Goal: Find contact information: Find contact information

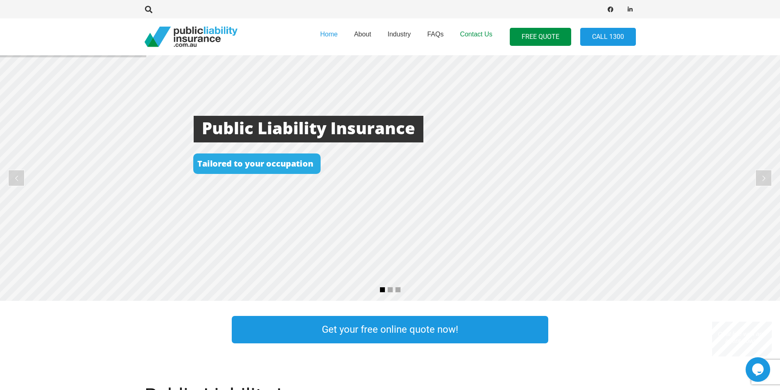
click at [482, 33] on span "Contact Us" at bounding box center [476, 34] width 32 height 7
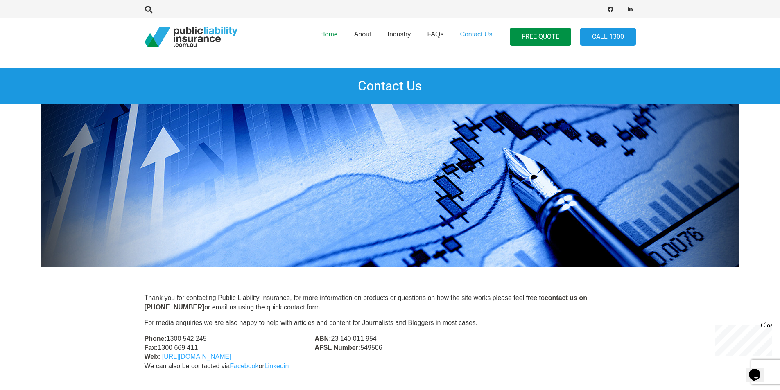
click at [333, 34] on span "Home" at bounding box center [329, 34] width 18 height 7
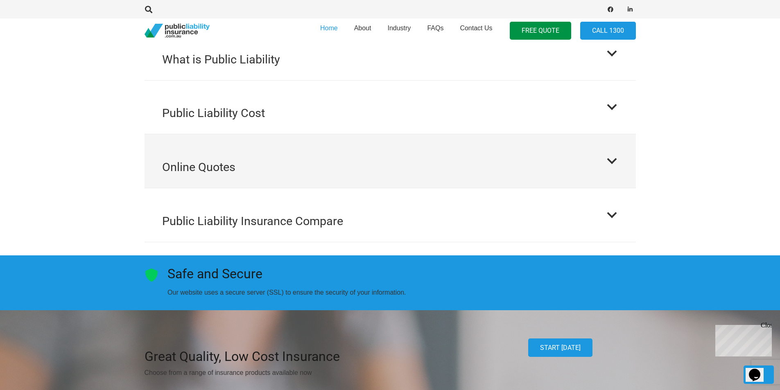
scroll to position [901, 0]
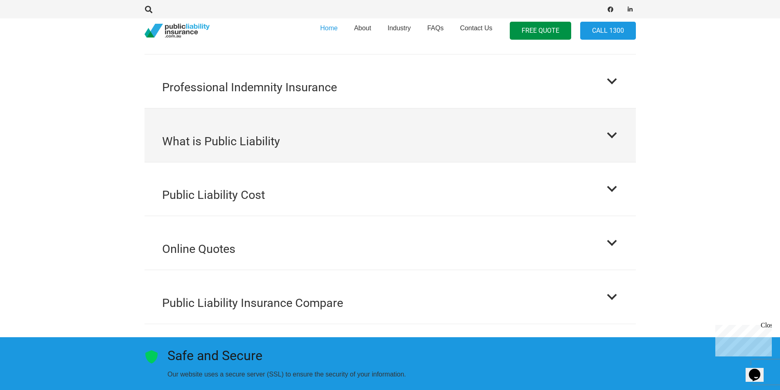
click at [611, 129] on div at bounding box center [612, 135] width 12 height 12
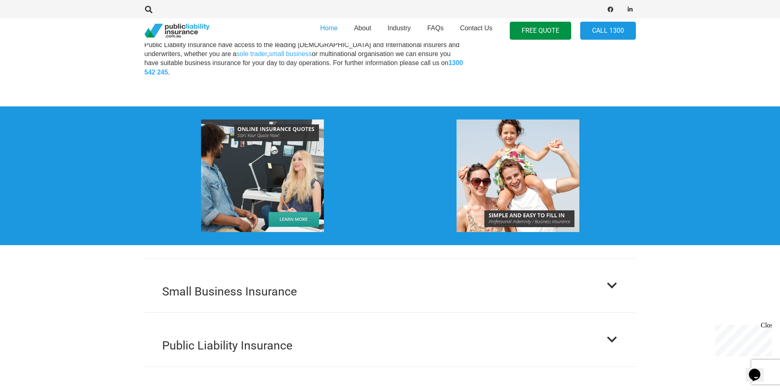
scroll to position [375, 0]
